Goal: Transaction & Acquisition: Purchase product/service

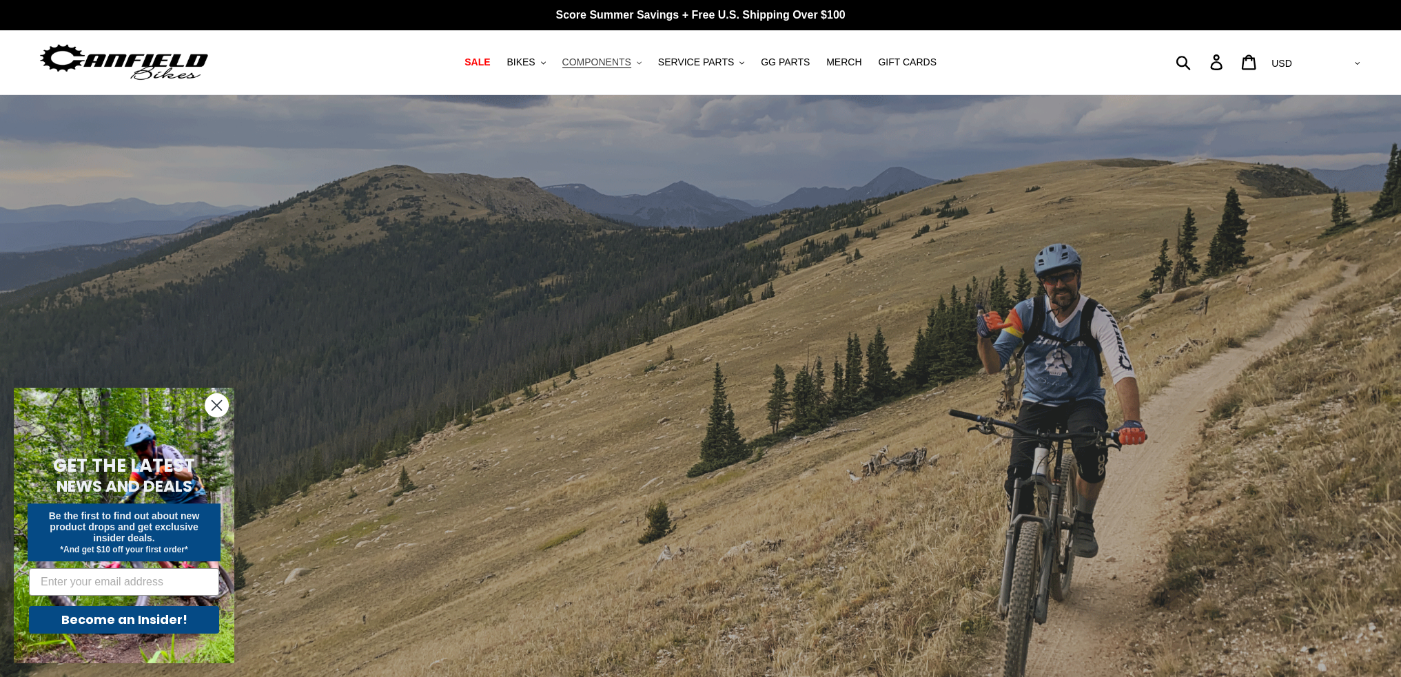
click at [626, 65] on span "COMPONENTS" at bounding box center [596, 62] width 69 height 12
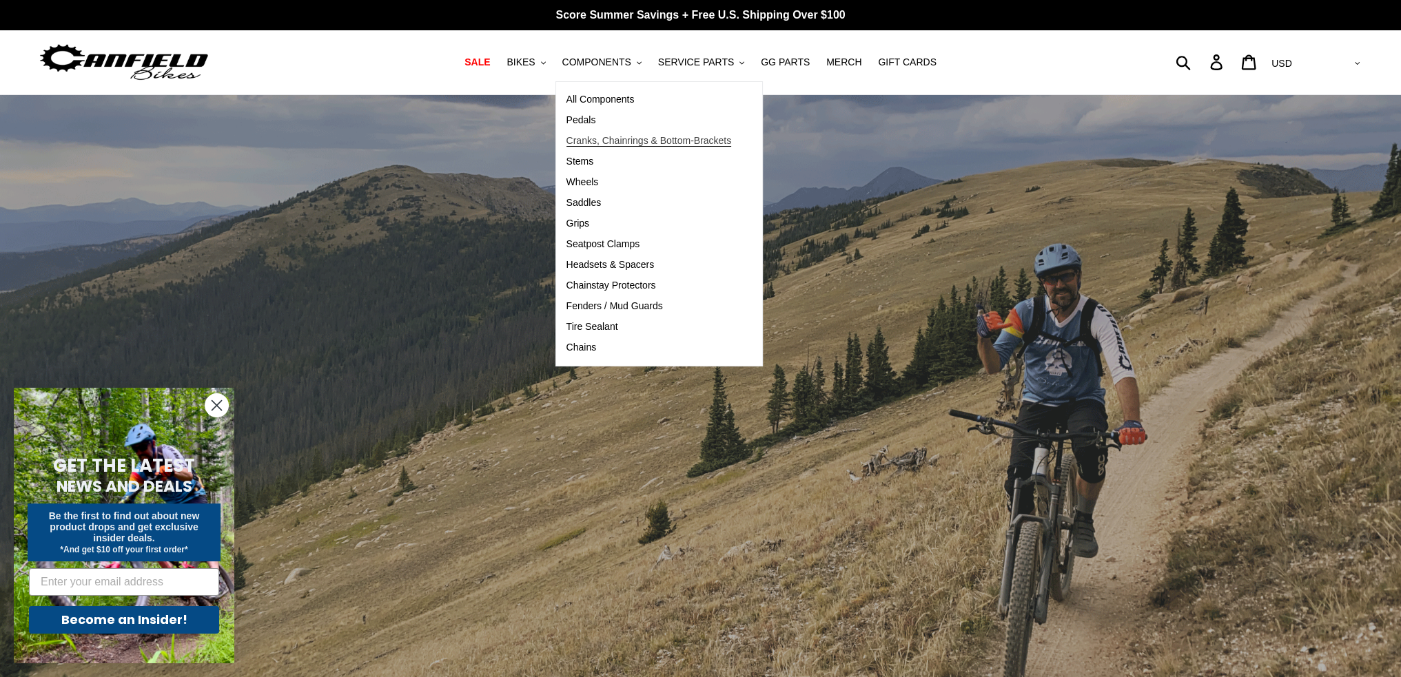
click at [606, 142] on span "Cranks, Chainrings & Bottom-Brackets" at bounding box center [648, 141] width 165 height 12
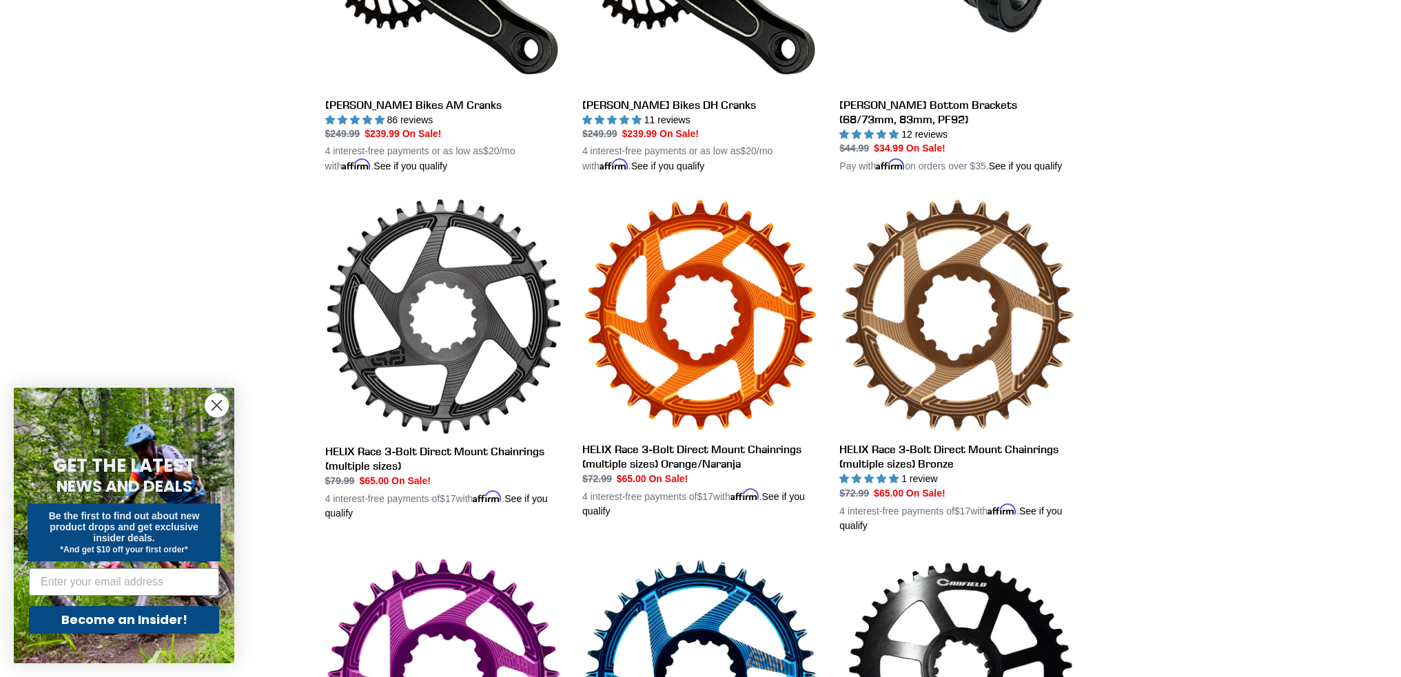
scroll to position [276, 0]
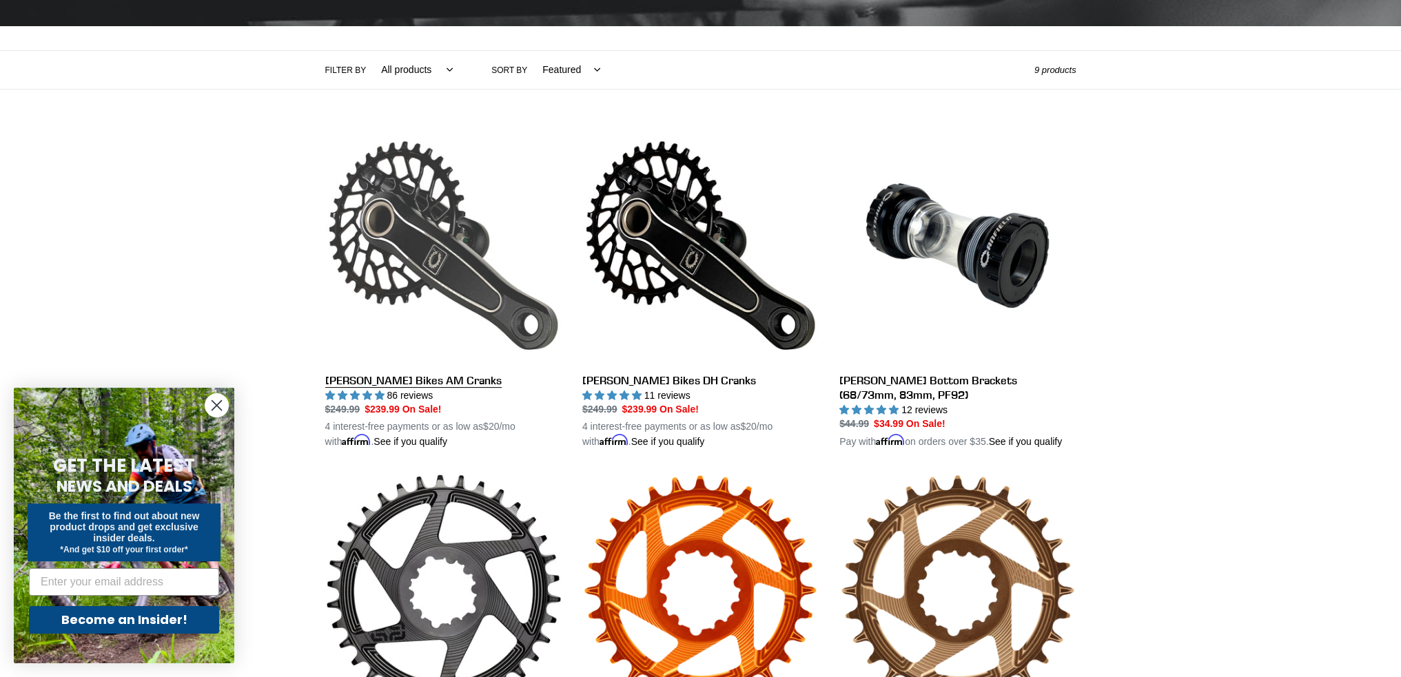
click at [407, 257] on link "[PERSON_NAME] Bikes AM Cranks" at bounding box center [443, 288] width 236 height 322
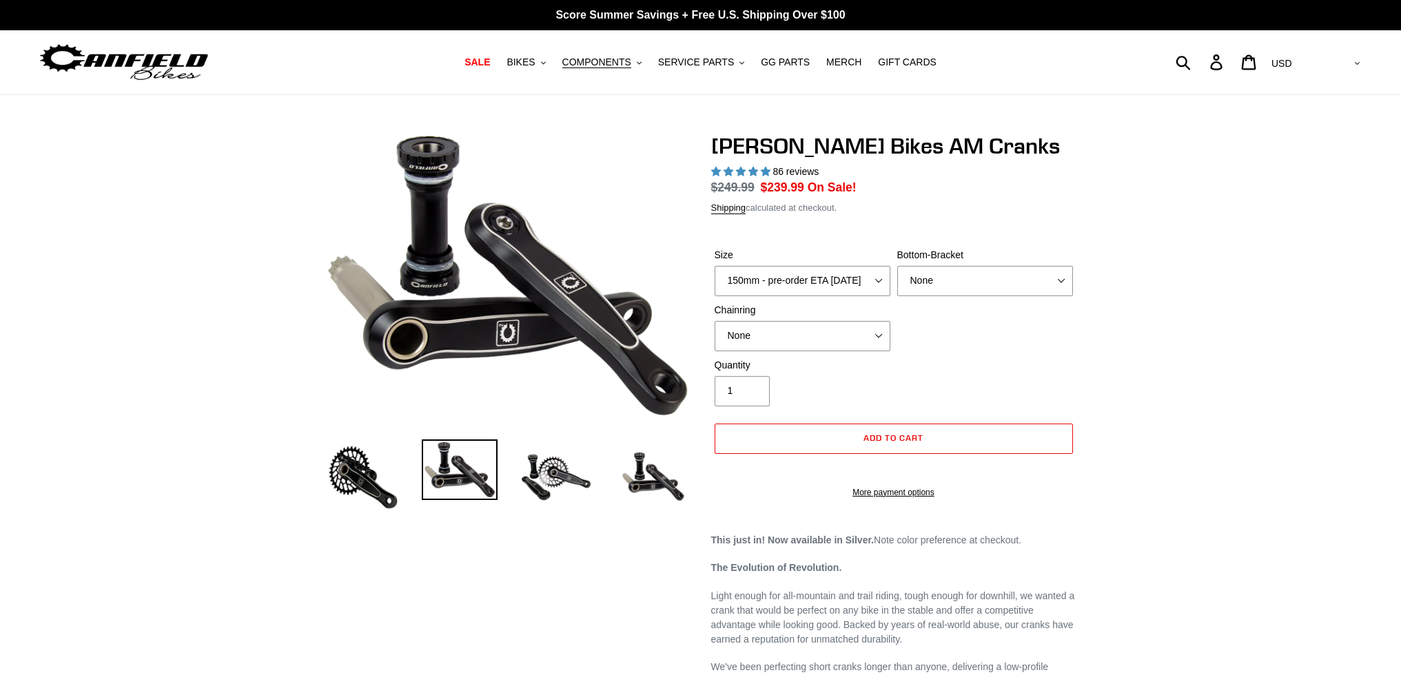
select select "highest-rating"
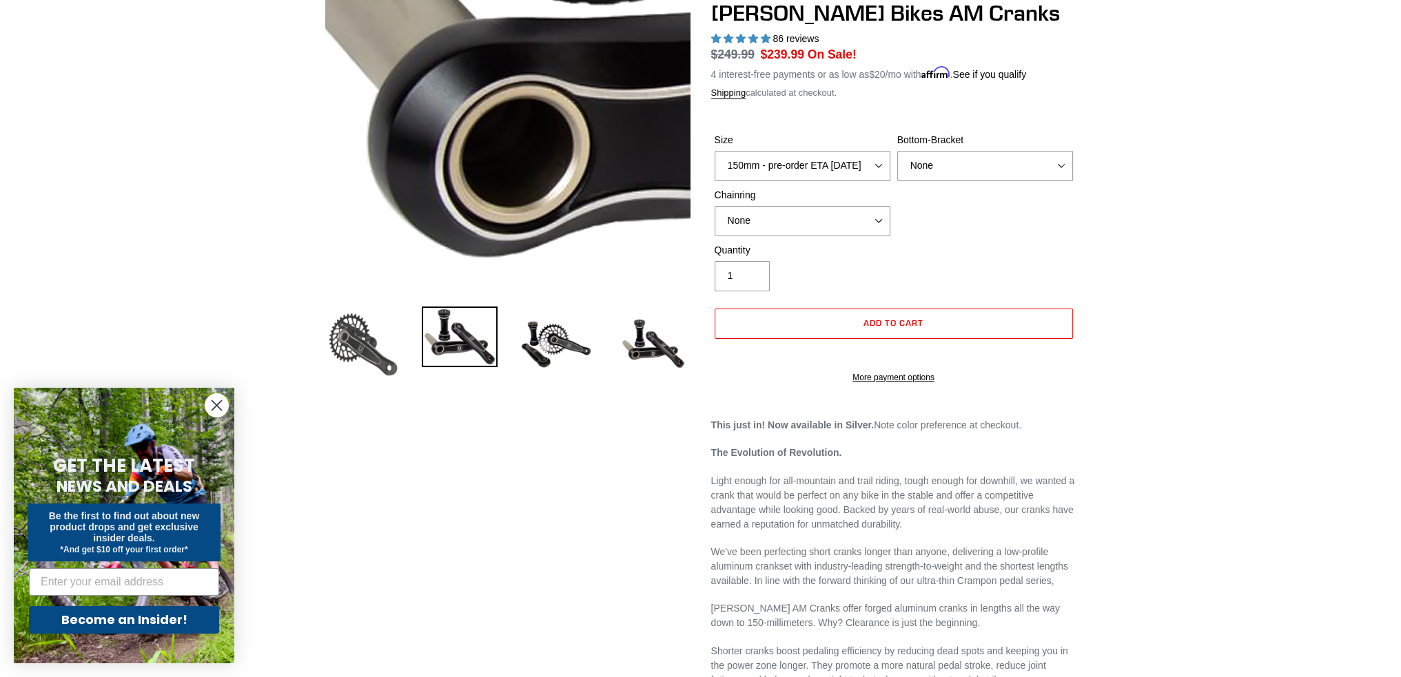
scroll to position [138, 0]
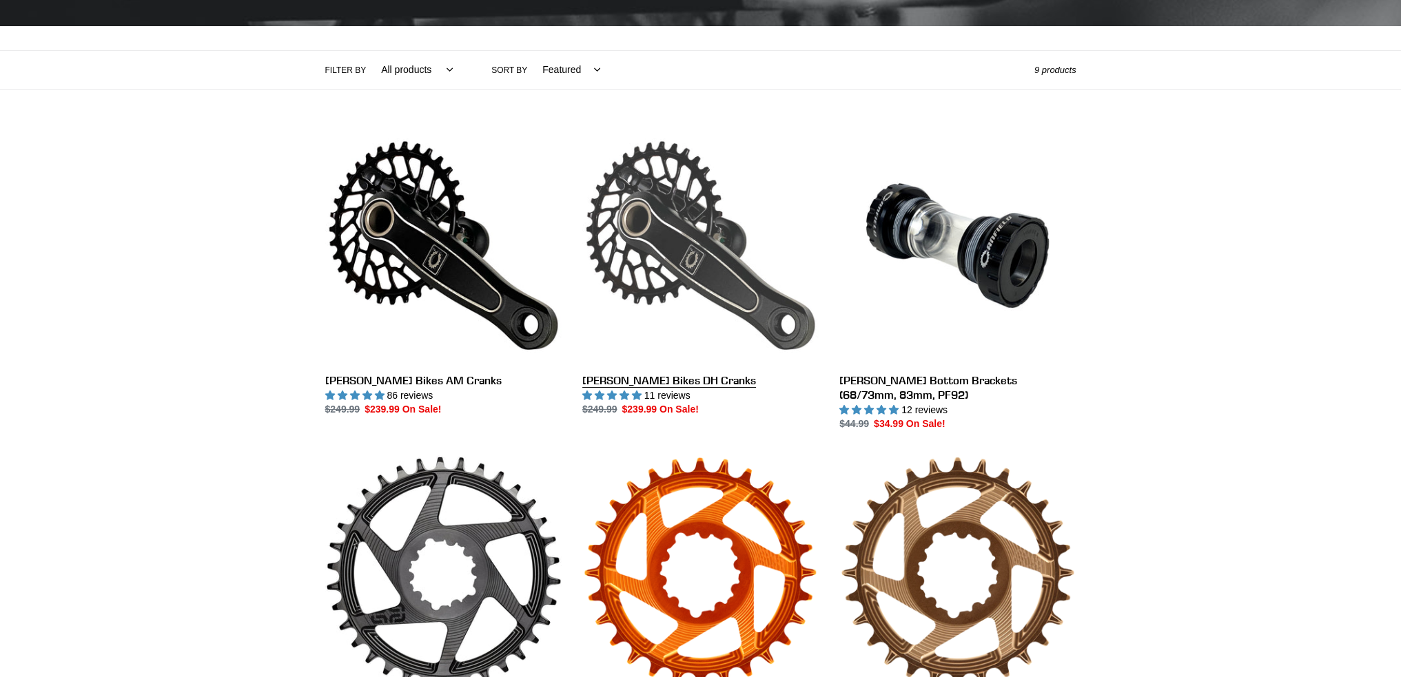
click at [621, 225] on link "[PERSON_NAME] Bikes DH Cranks" at bounding box center [700, 272] width 236 height 290
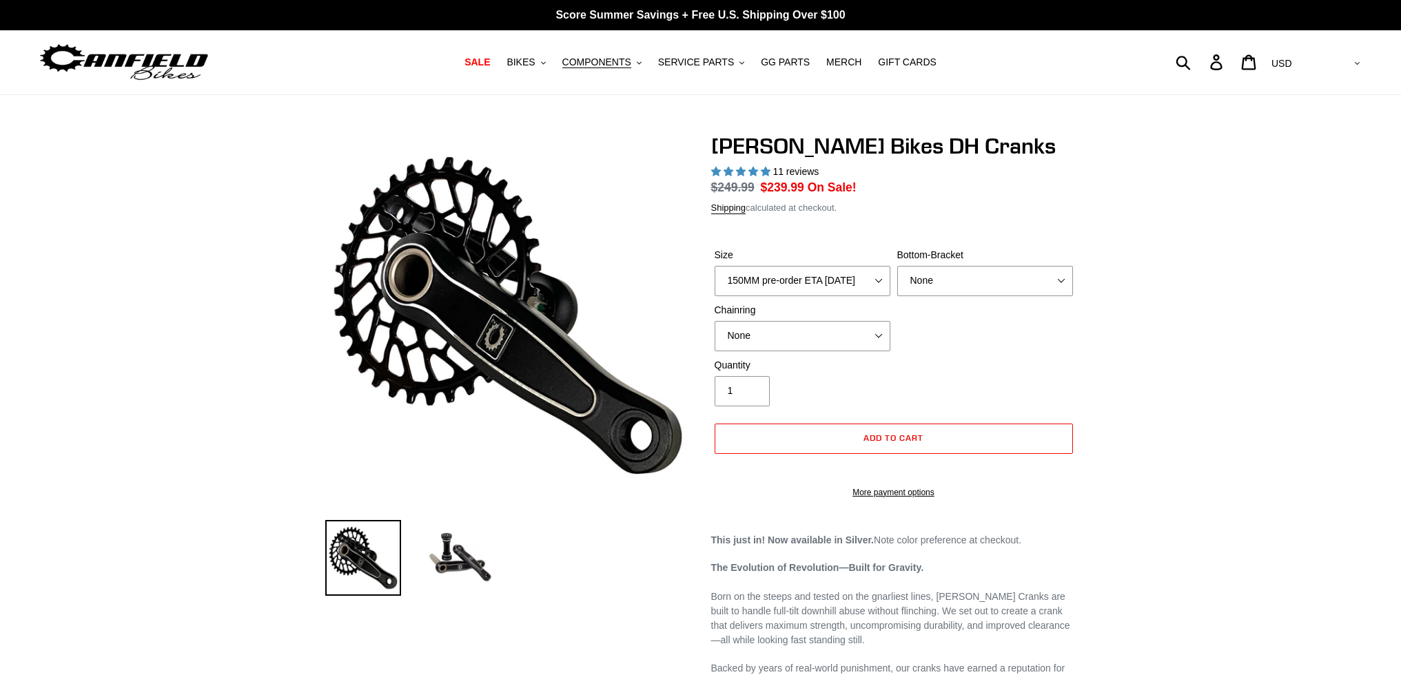
select select "highest-rating"
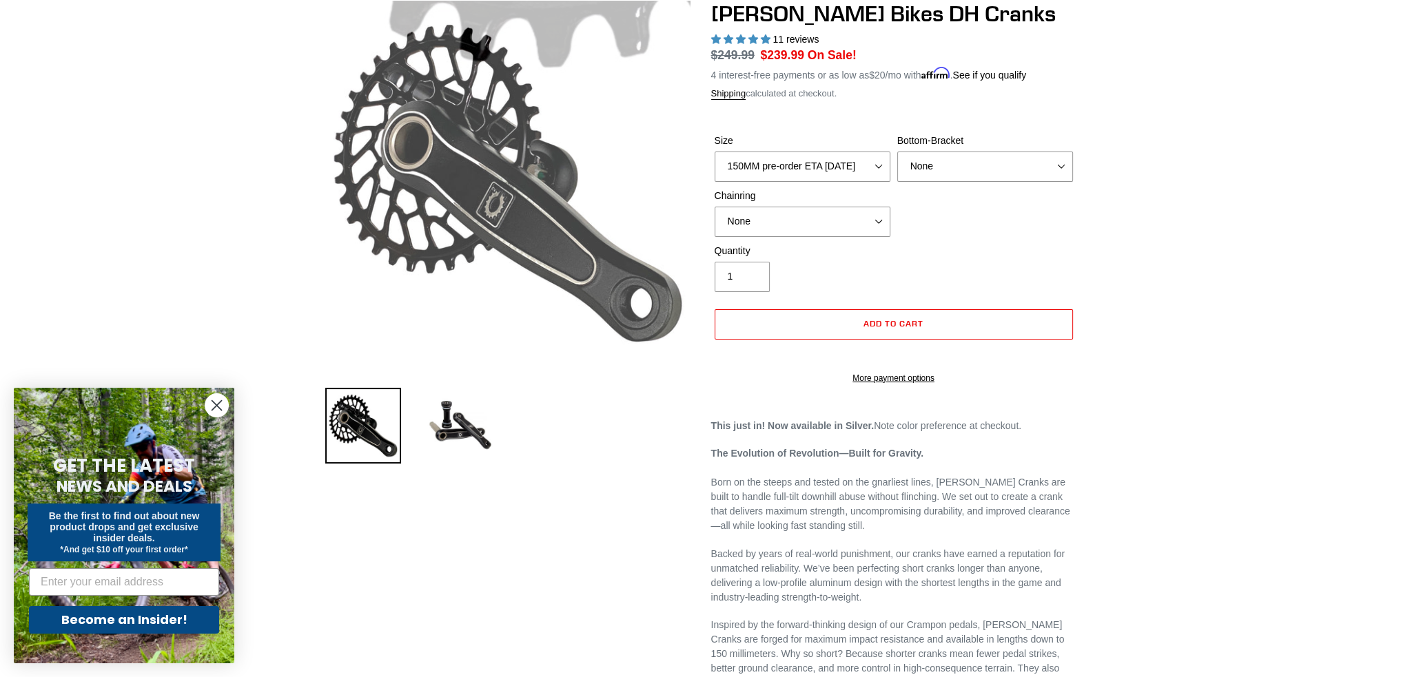
scroll to position [138, 0]
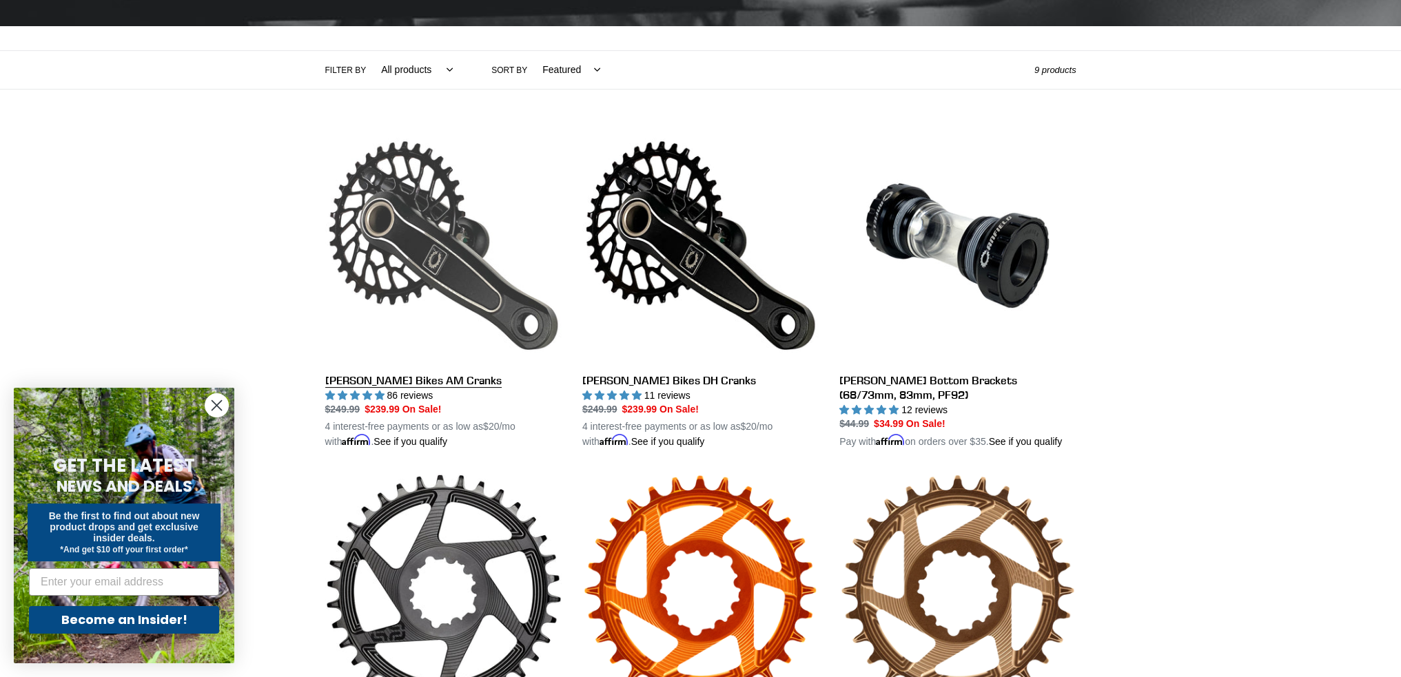
click at [386, 380] on link "[PERSON_NAME] Bikes AM Cranks" at bounding box center [443, 288] width 236 height 322
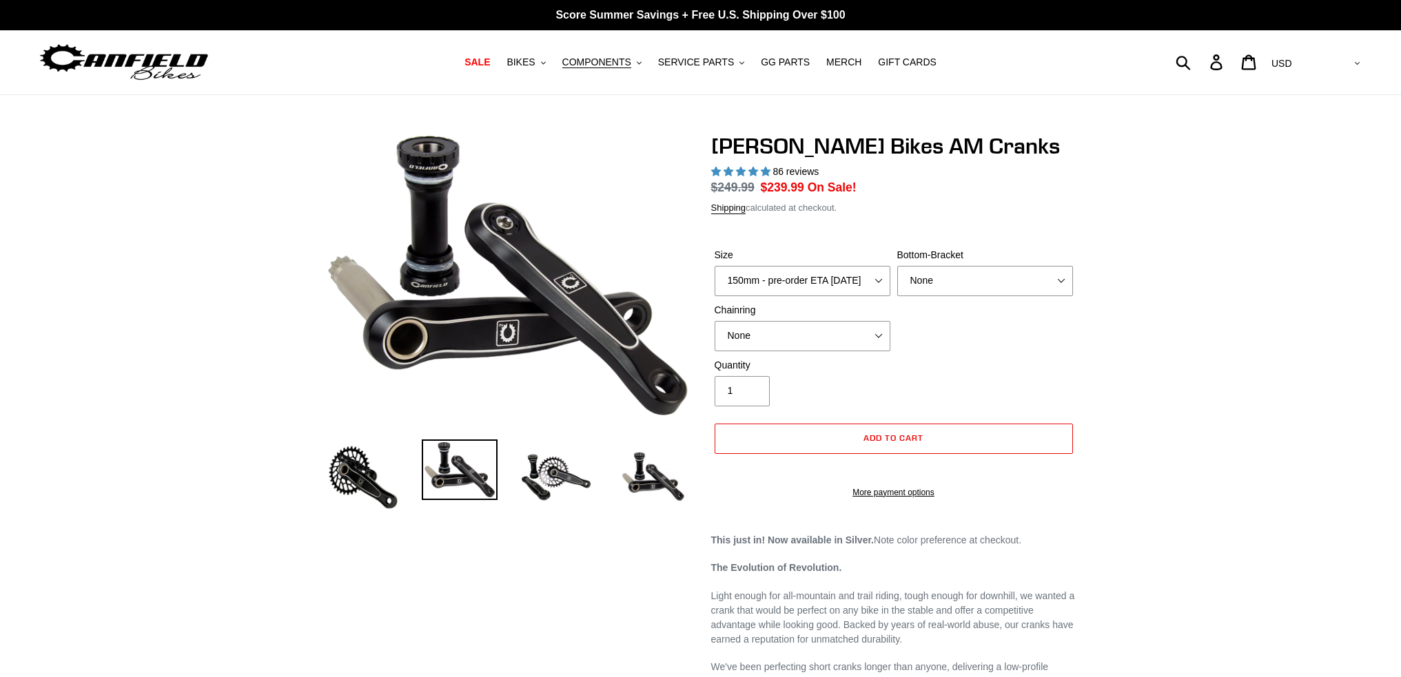
select select "highest-rating"
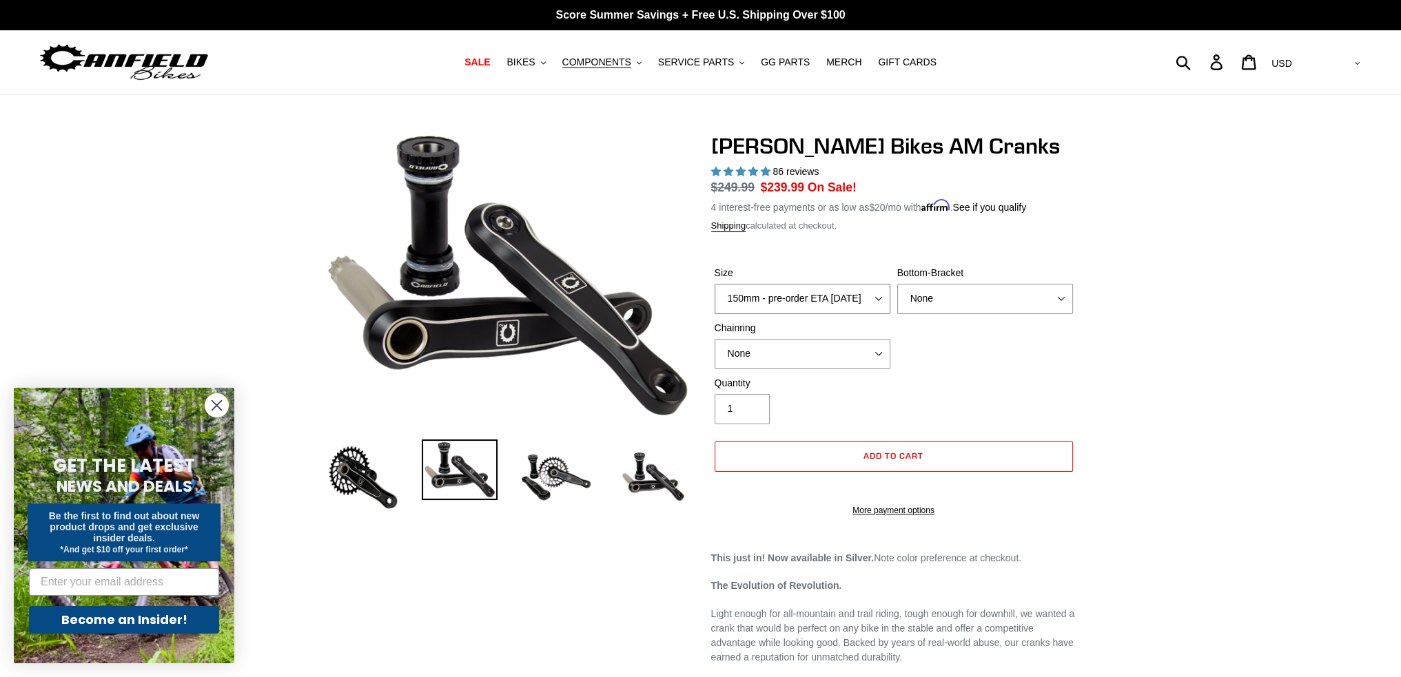
click at [872, 294] on select "150mm - pre-order ETA [DATE] 155mm - pre-order ETA [DATE] 160mm - pre-order ETA…" at bounding box center [802, 299] width 176 height 30
click at [1062, 355] on div "Size 150mm - pre-order ETA [DATE] 155mm - pre-order ETA [DATE] 160mm - pre-orde…" at bounding box center [893, 321] width 365 height 110
click at [1046, 305] on select "None BSA Threaded 68/73mm Press Fit PF92" at bounding box center [985, 299] width 176 height 30
click at [897, 284] on select "None BSA Threaded 68/73mm Press Fit PF92" at bounding box center [985, 299] width 176 height 30
click at [1050, 294] on select "None BSA Threaded 68/73mm Press Fit PF92" at bounding box center [985, 299] width 176 height 30
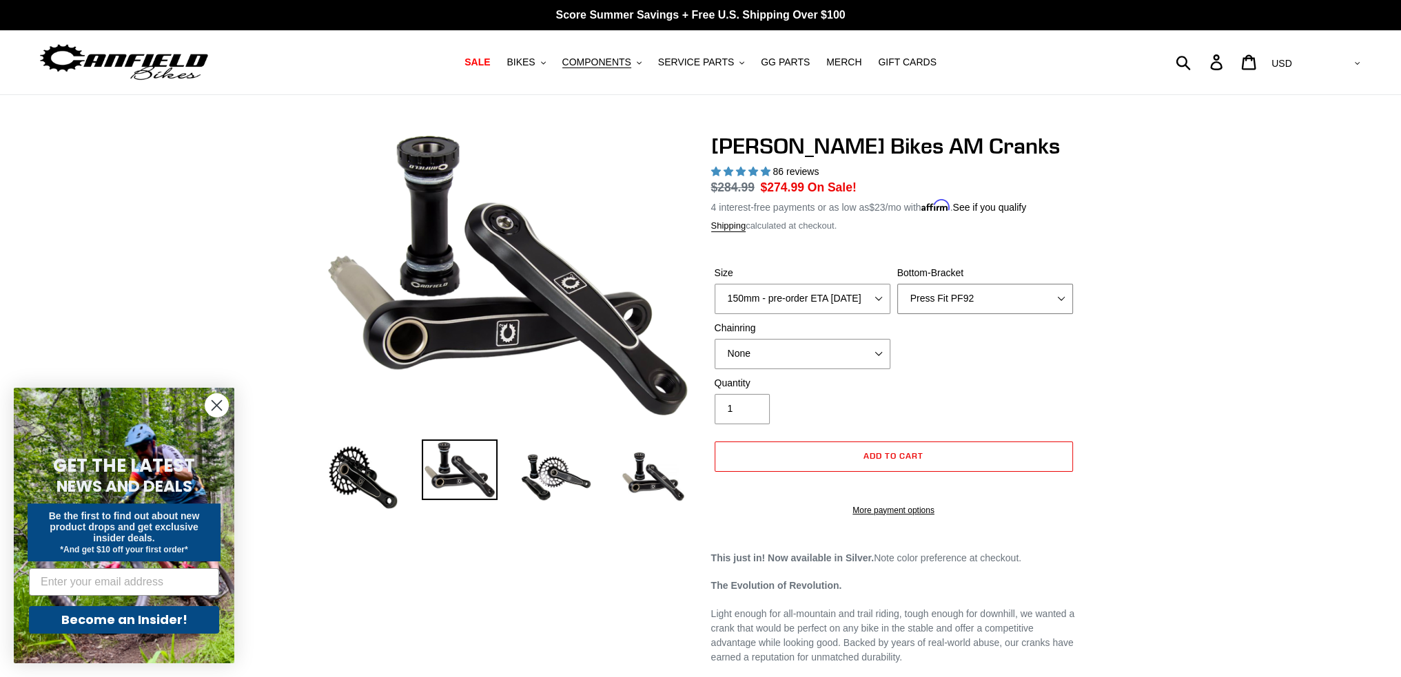
select select "None"
click at [897, 284] on select "None BSA Threaded 68/73mm Press Fit PF92" at bounding box center [985, 299] width 176 height 30
click at [872, 351] on select "None 30t Round (Boost 148) 30t Oval (Boost 148) 32t Round (Boost 148) 32t Oval …" at bounding box center [802, 354] width 176 height 30
click at [714, 339] on select "None 30t Round (Boost 148) 30t Oval (Boost 148) 32t Round (Boost 148) 32t Oval …" at bounding box center [802, 354] width 176 height 30
click at [865, 353] on select "None 30t Round (Boost 148) 30t Oval (Boost 148) 32t Round (Boost 148) 32t Oval …" at bounding box center [802, 354] width 176 height 30
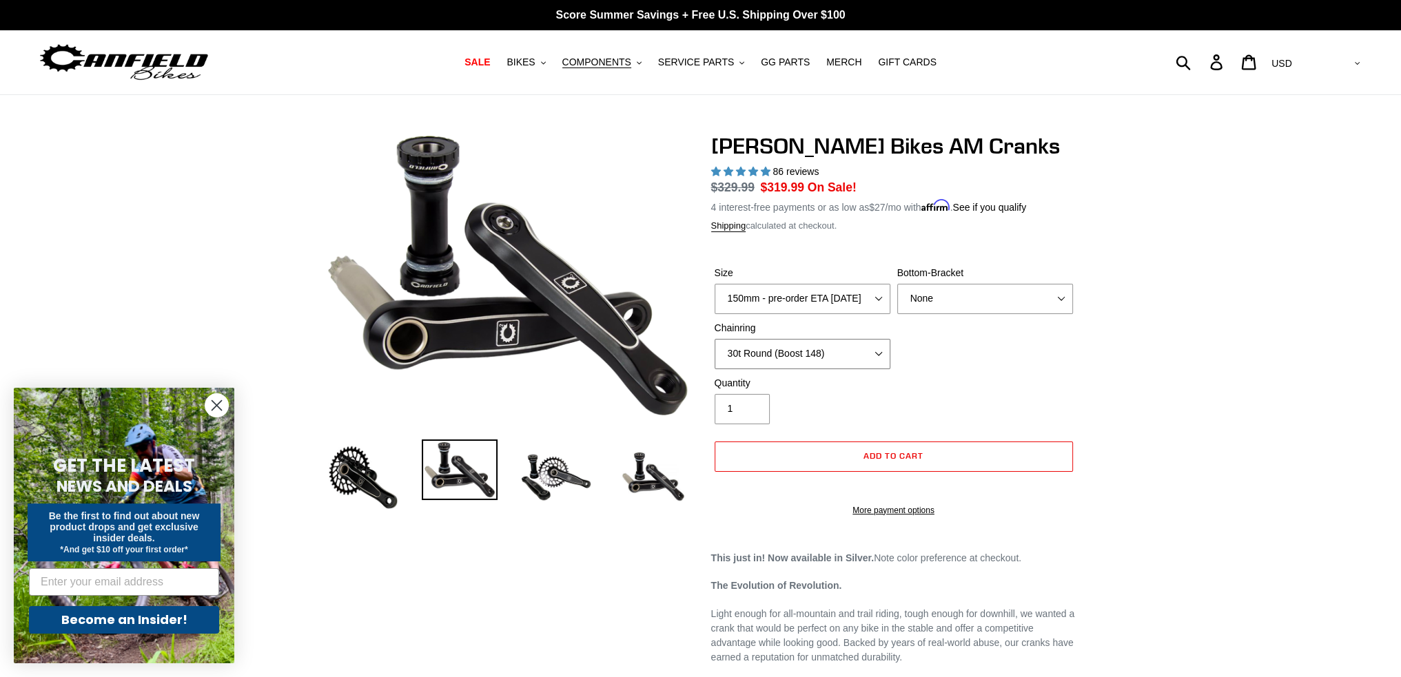
click at [714, 339] on select "None 30t Round (Boost 148) 30t Oval (Boost 148) 32t Round (Boost 148) 32t Oval …" at bounding box center [802, 354] width 176 height 30
click at [873, 347] on select "None 30t Round (Boost 148) 30t Oval (Boost 148) 32t Round (Boost 148) 32t Oval …" at bounding box center [802, 354] width 176 height 30
select select "None"
click at [714, 339] on select "None 30t Round (Boost 148) 30t Oval (Boost 148) 32t Round (Boost 148) 32t Oval …" at bounding box center [802, 354] width 176 height 30
click at [1075, 366] on div "Size 150mm - pre-order ETA [DATE] 155mm - pre-order ETA [DATE] 160mm - pre-orde…" at bounding box center [893, 321] width 365 height 110
